Goal: Find specific page/section: Find specific page/section

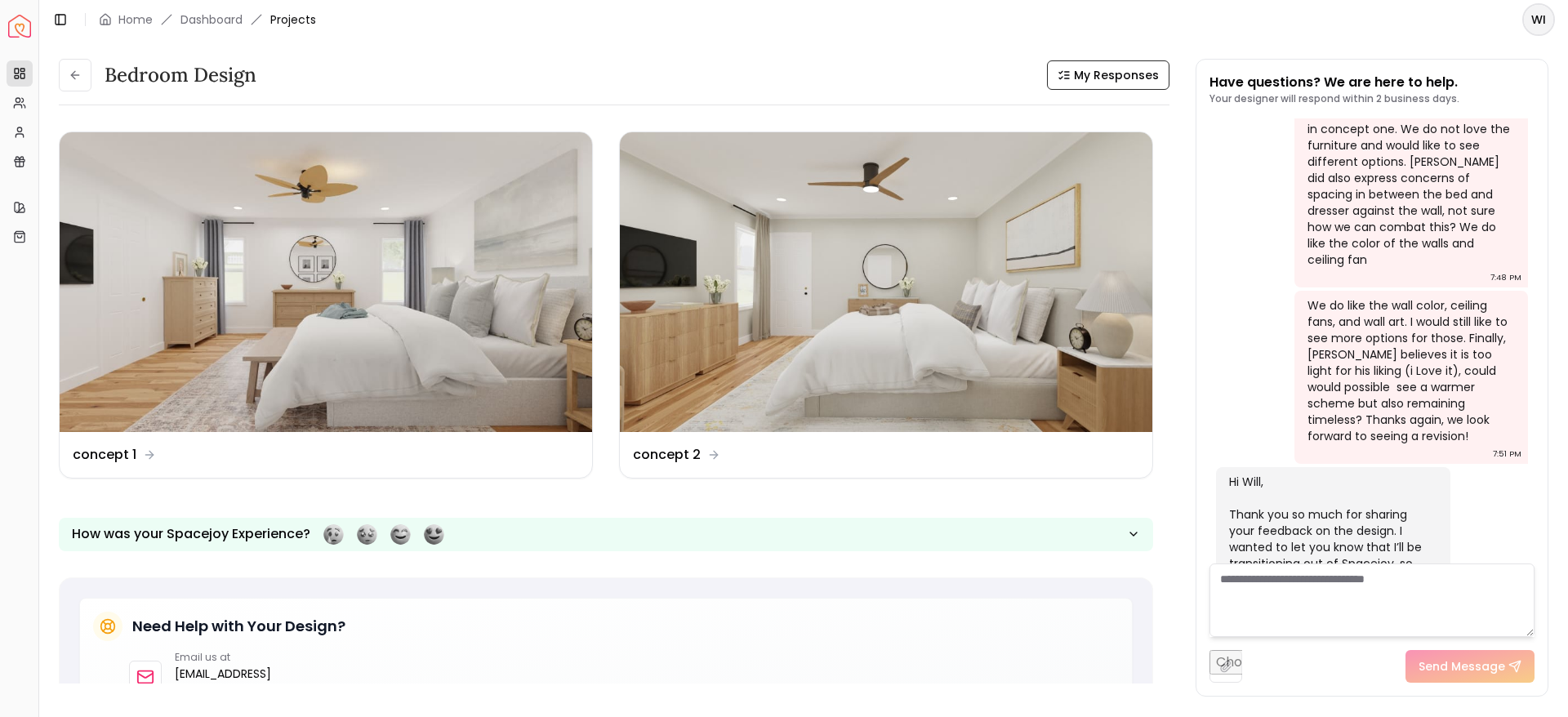
scroll to position [2284, 0]
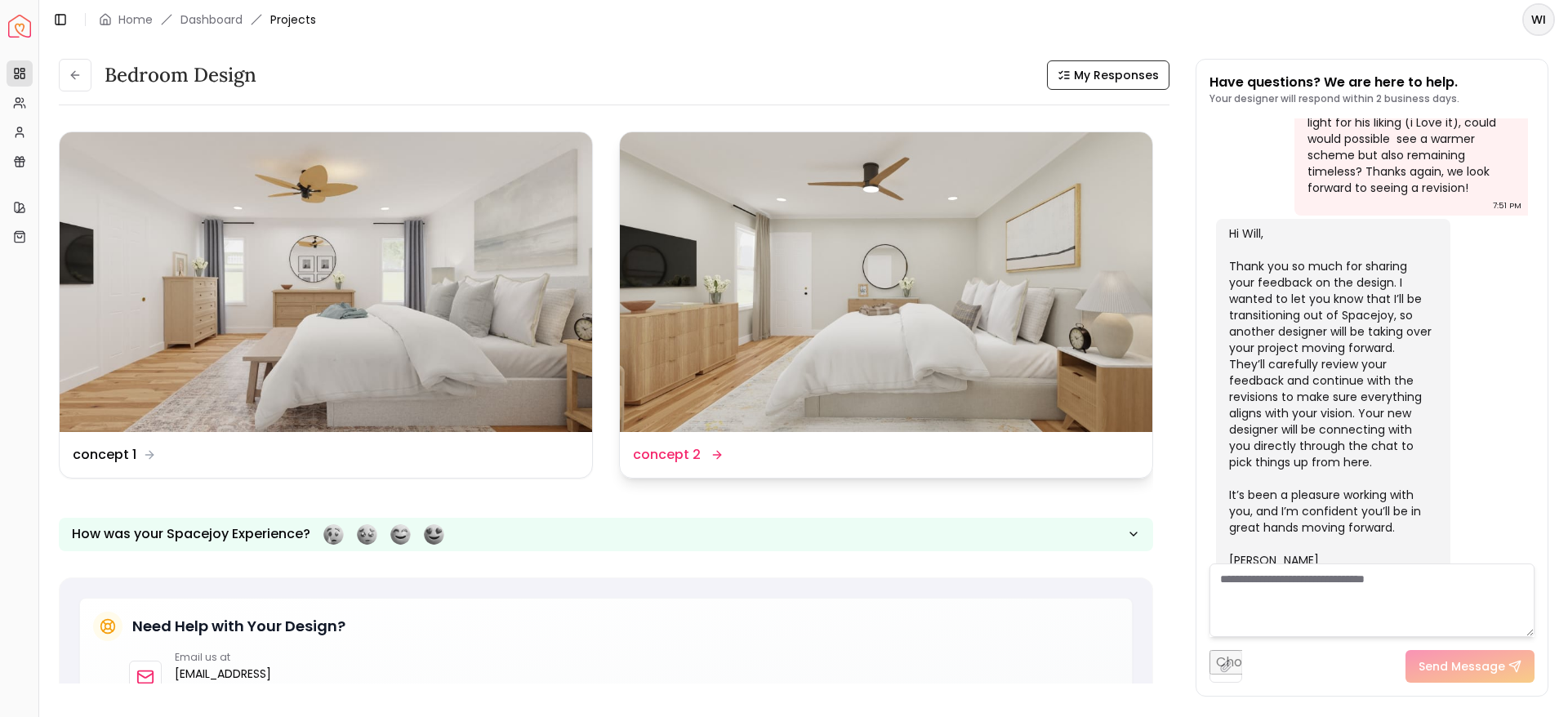
click at [803, 281] on img at bounding box center [887, 282] width 533 height 300
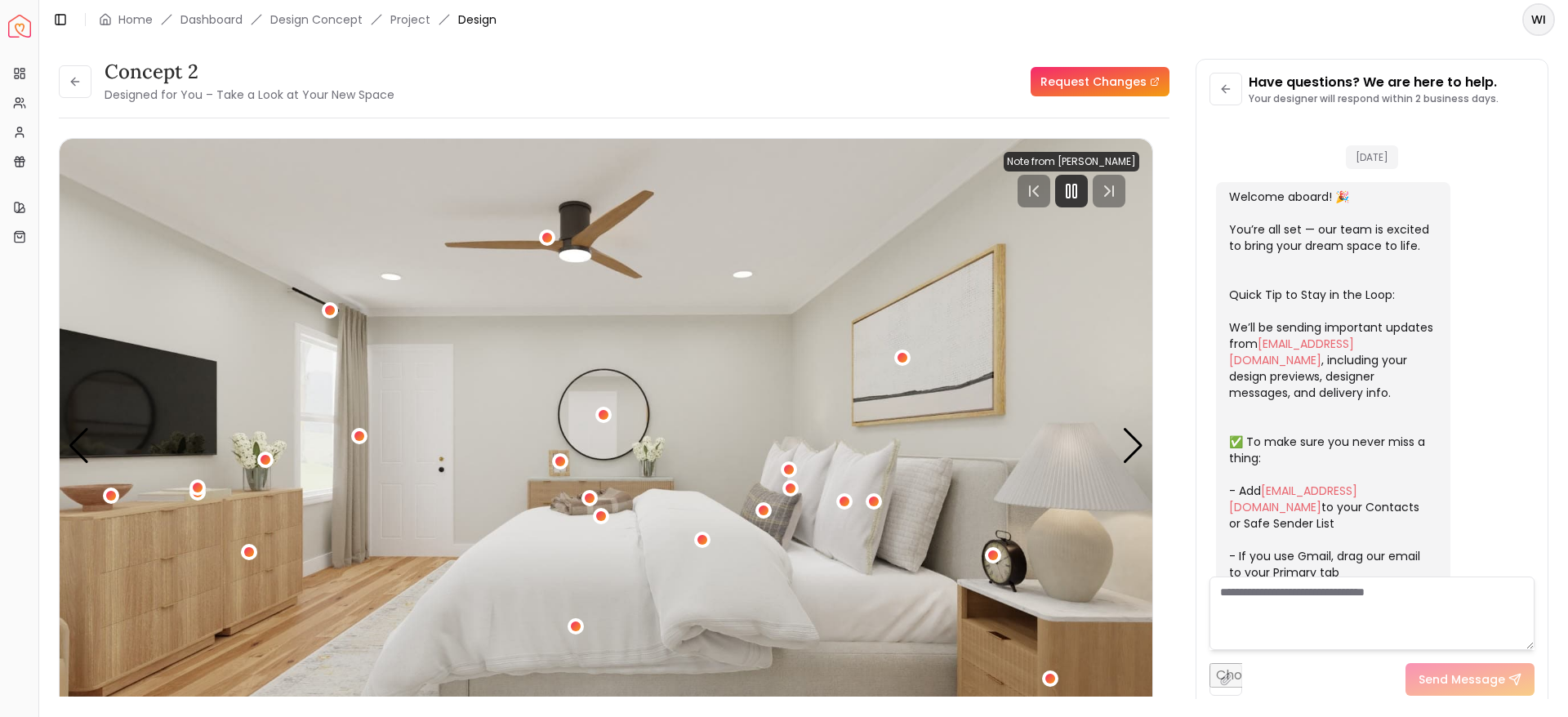
scroll to position [2270, 0]
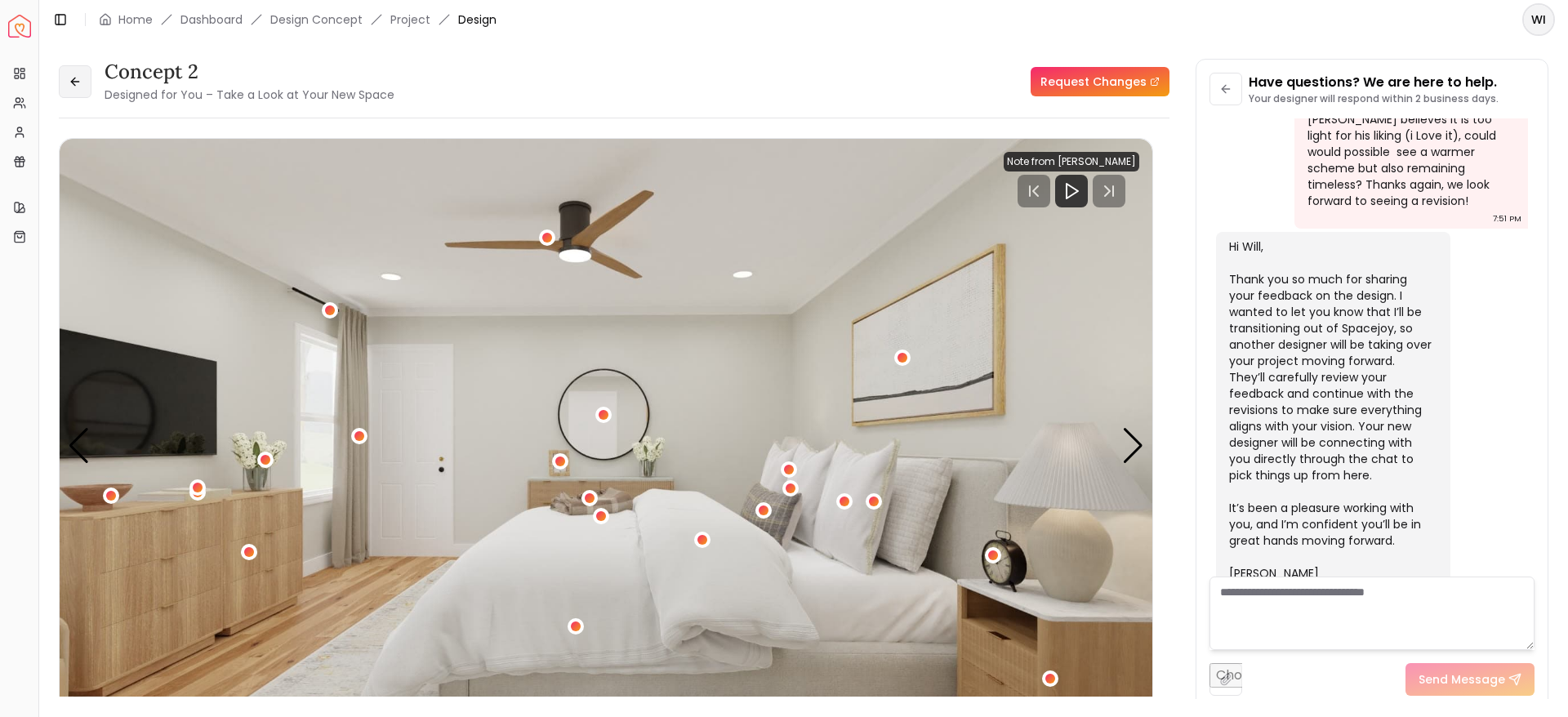
click at [72, 83] on icon at bounding box center [75, 81] width 13 height 13
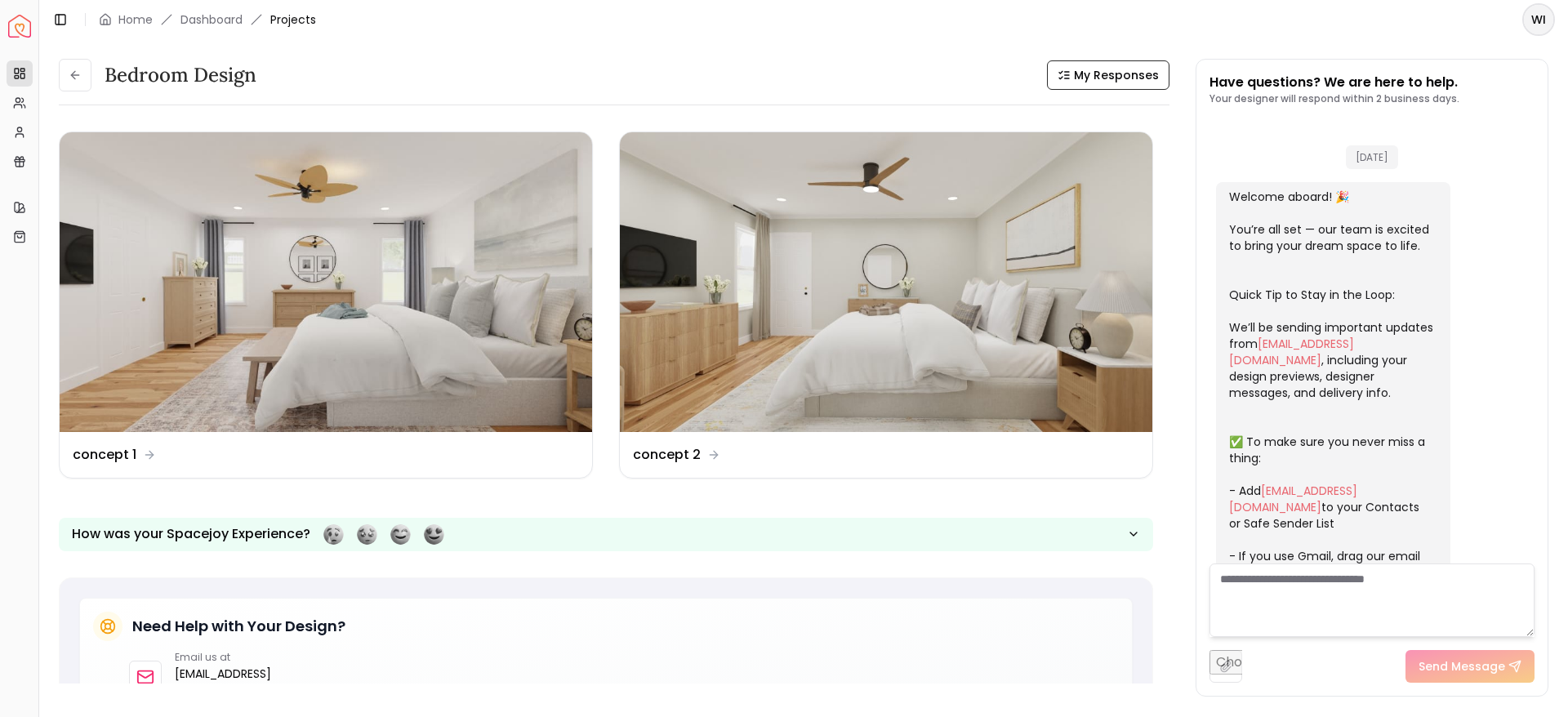
scroll to position [2284, 0]
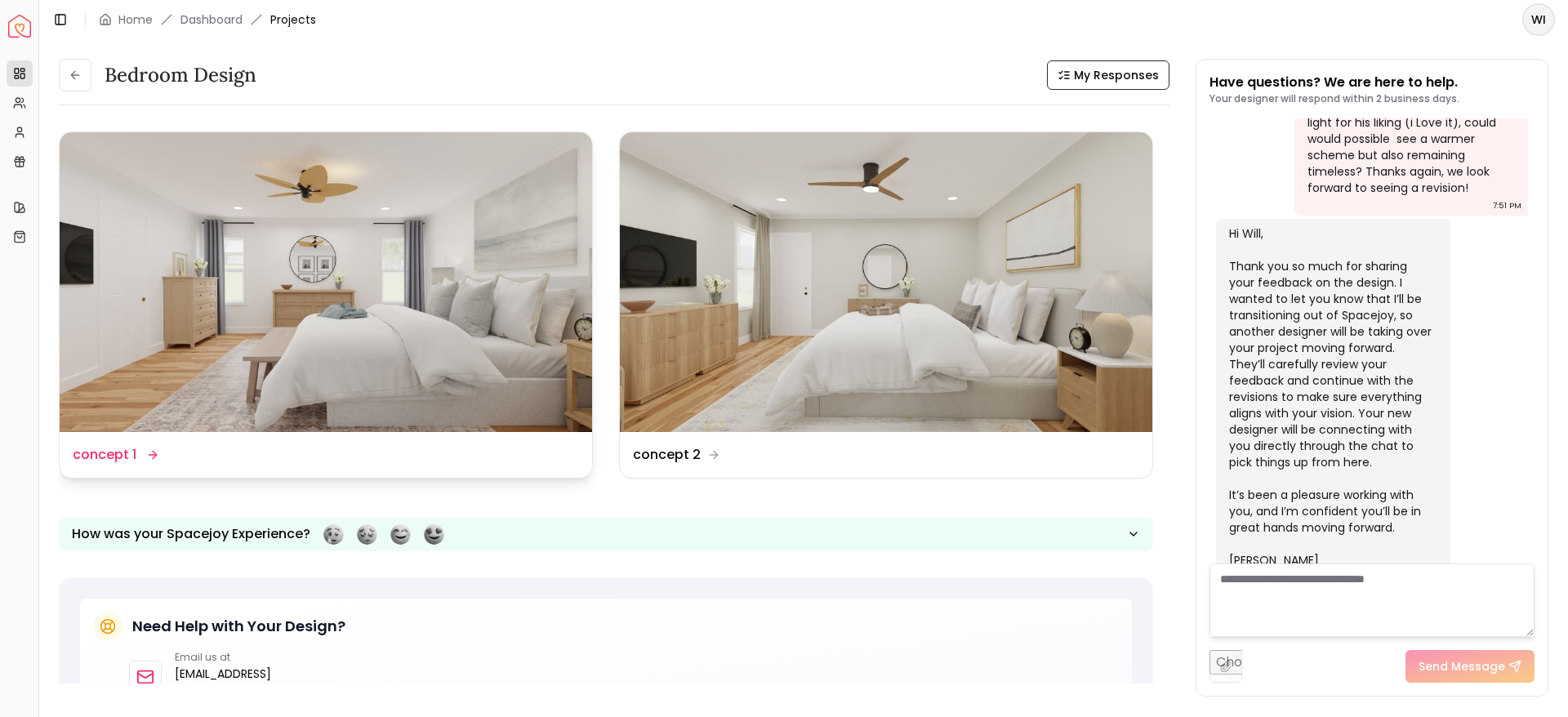
click at [381, 298] on img at bounding box center [326, 282] width 533 height 300
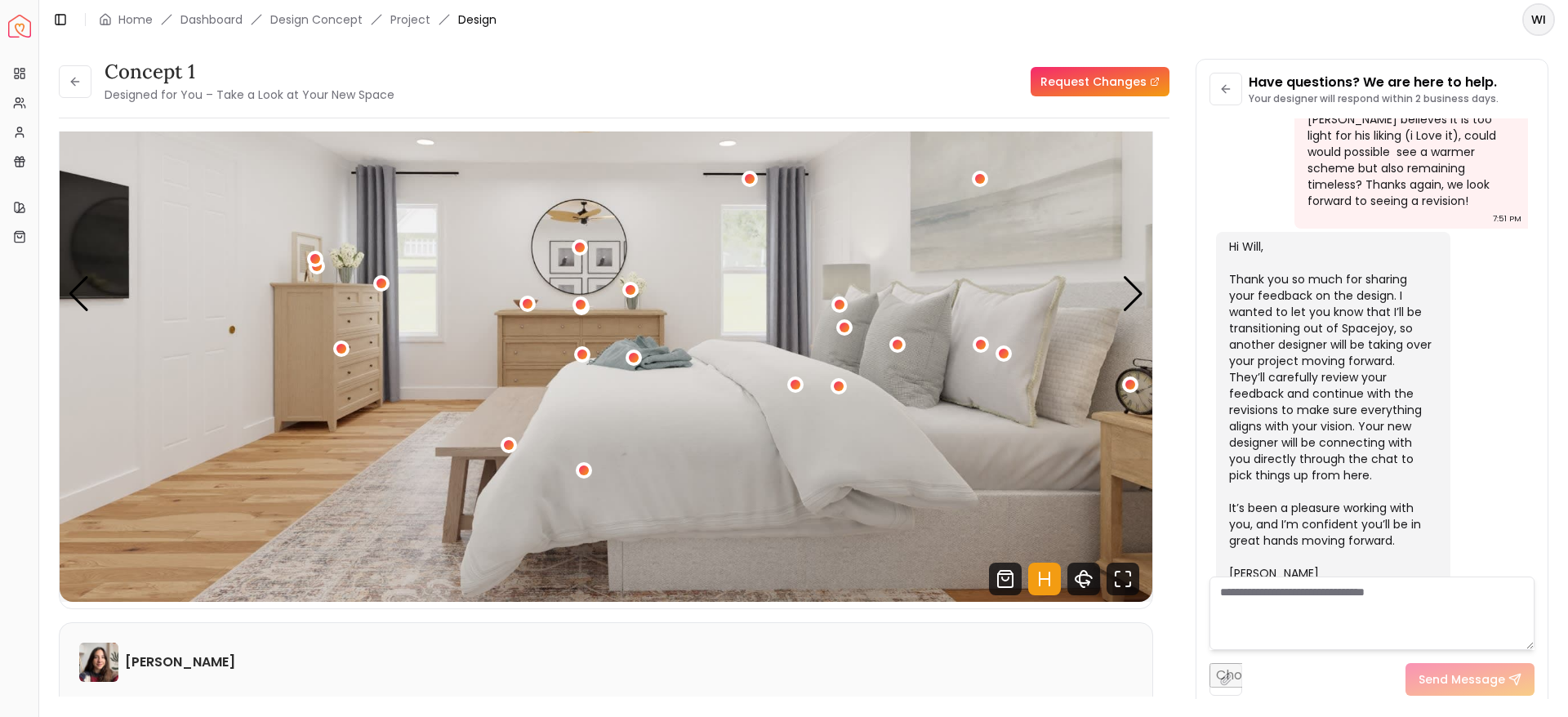
scroll to position [153, 0]
click at [168, 670] on h6 "[PERSON_NAME]" at bounding box center [180, 662] width 111 height 19
click at [165, 668] on h6 "[PERSON_NAME]" at bounding box center [180, 662] width 111 height 19
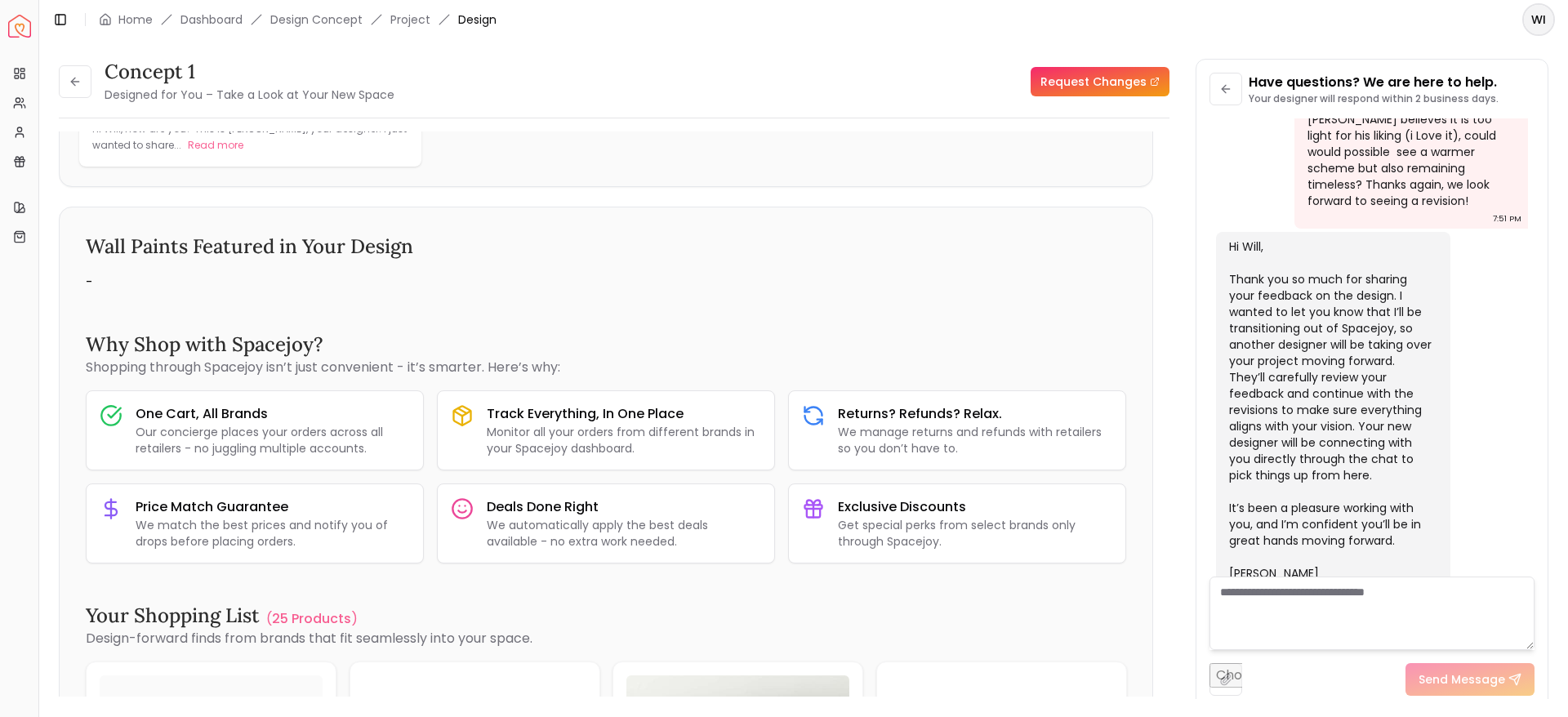
scroll to position [883, 0]
